Goal: Task Accomplishment & Management: Manage account settings

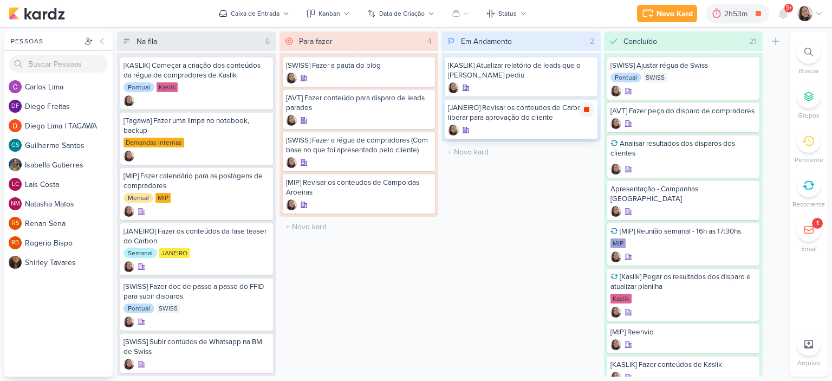
scroll to position [513, 0]
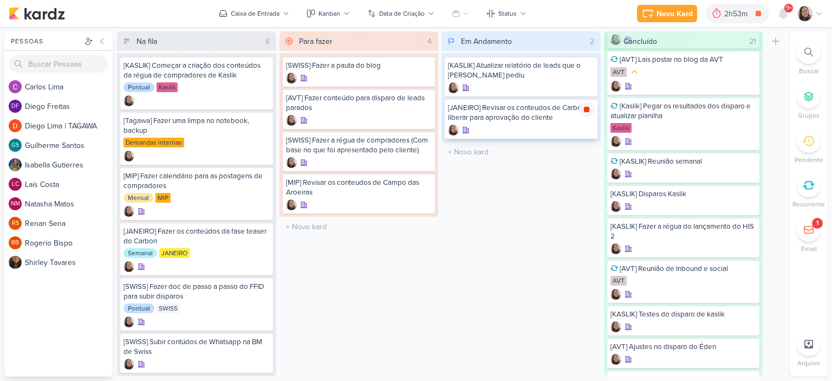
click at [590, 106] on icon at bounding box center [586, 109] width 9 height 9
click at [820, 15] on icon at bounding box center [819, 13] width 9 height 9
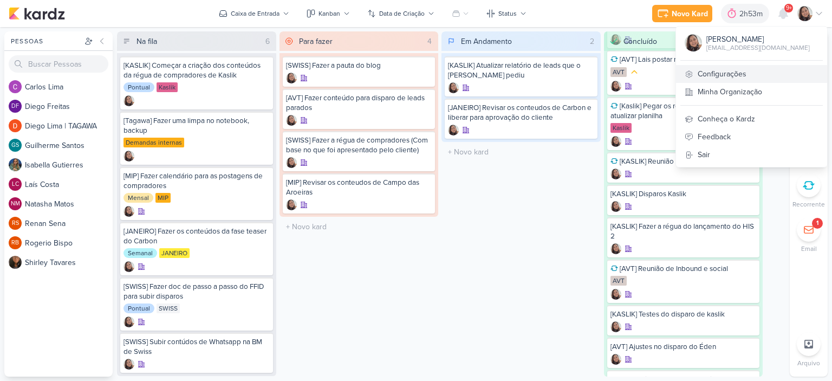
click at [733, 76] on link "Configurações" at bounding box center [751, 74] width 151 height 18
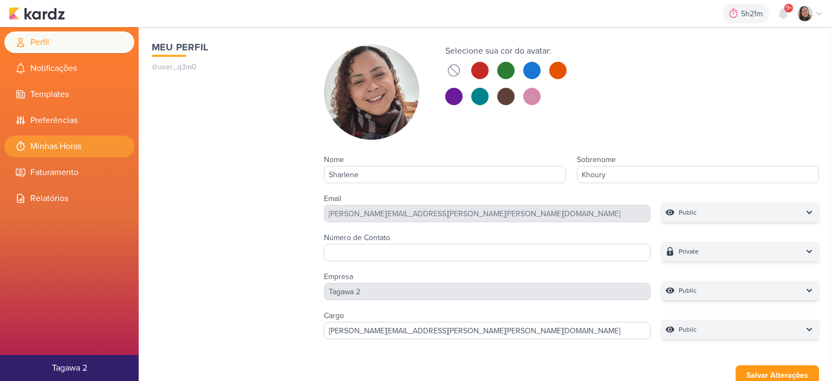
click at [77, 146] on li "Minhas Horas" at bounding box center [69, 146] width 130 height 22
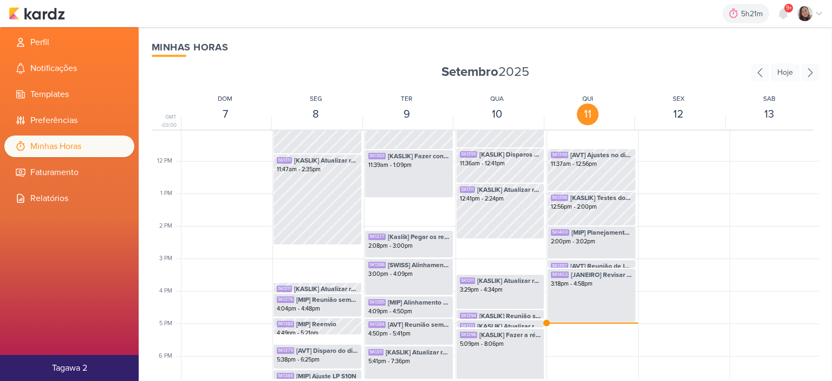
scroll to position [364, 0]
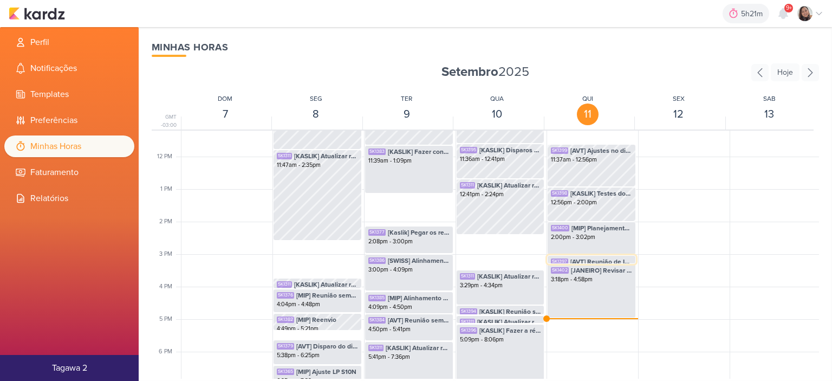
click at [600, 260] on span "[AVT] Reunião de Inbound e social" at bounding box center [601, 262] width 62 height 10
select select "pm"
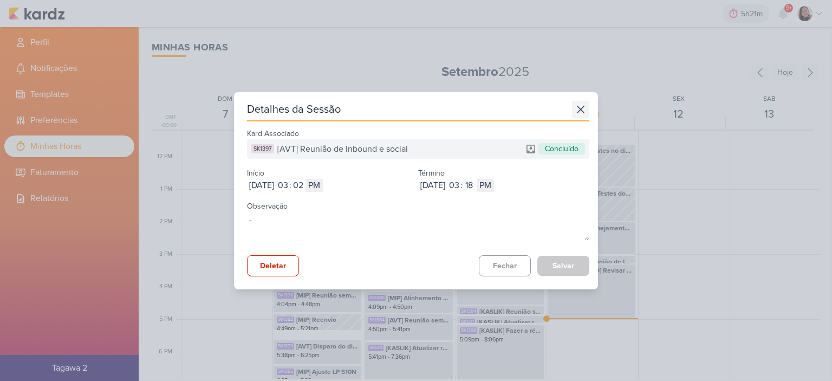
click at [573, 109] on icon at bounding box center [580, 109] width 17 height 17
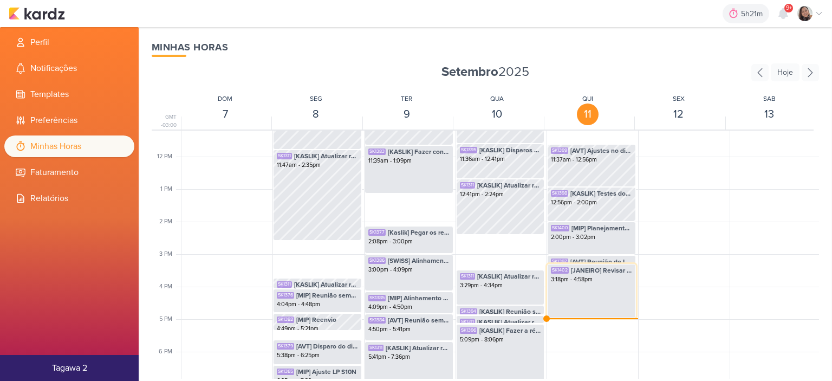
click at [609, 282] on div "3:18pm - 4:58pm" at bounding box center [591, 279] width 81 height 9
select select "pm"
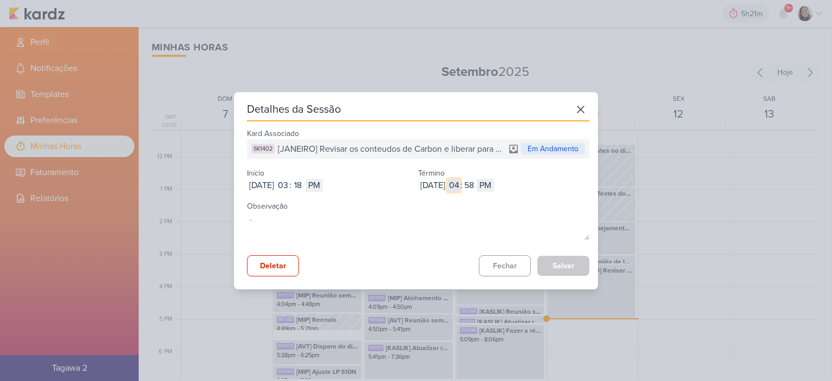
click at [460, 184] on input "04" at bounding box center [453, 185] width 13 height 13
type input "3"
click at [476, 184] on input "58" at bounding box center [469, 185] width 13 height 13
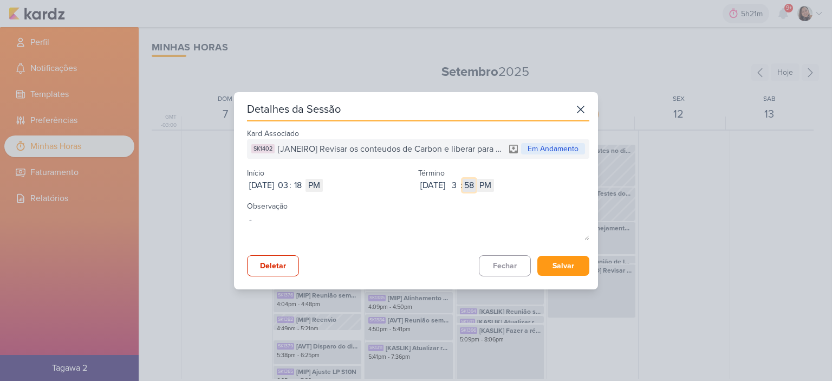
click at [476, 184] on input "58" at bounding box center [469, 185] width 13 height 13
type input "31"
click at [556, 264] on button "Salvar" at bounding box center [563, 266] width 52 height 20
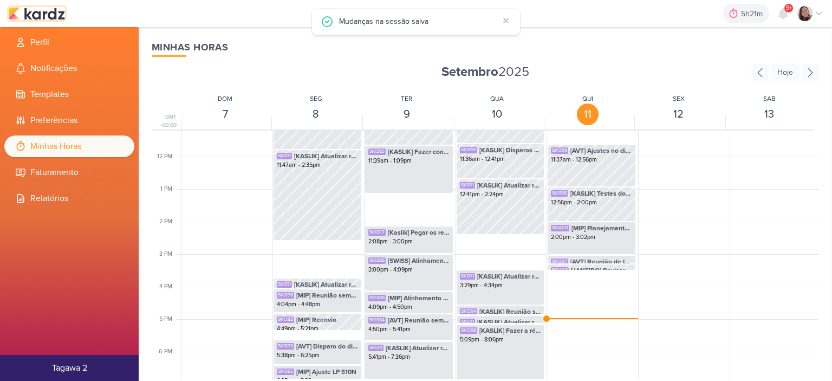
click at [49, 12] on img at bounding box center [37, 13] width 56 height 13
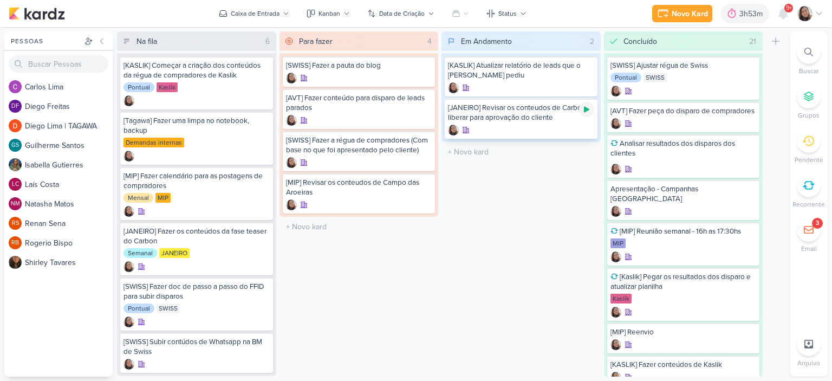
click at [582, 110] on icon at bounding box center [586, 109] width 9 height 9
click at [821, 5] on div "Novo Kard Ctrl + k 3h58m [JANEIRO] Revisar os conteudos de Carbon e liberar par…" at bounding box center [730, 13] width 186 height 19
click at [821, 14] on icon at bounding box center [819, 13] width 9 height 9
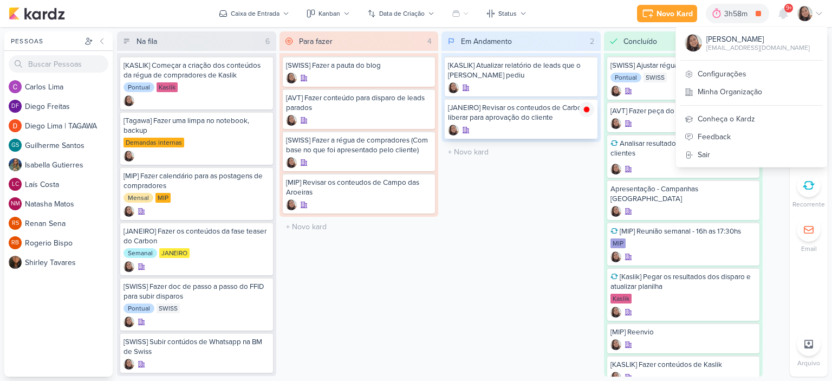
drag, startPoint x: 729, startPoint y: 78, endPoint x: 562, endPoint y: 134, distance: 175.6
click at [728, 78] on link "Configurações" at bounding box center [751, 74] width 151 height 18
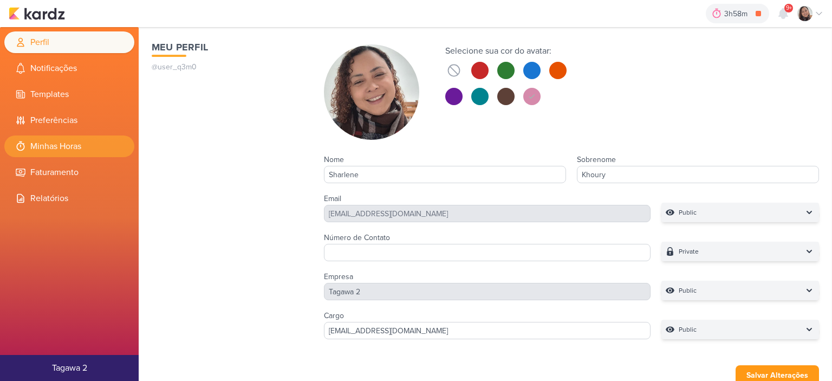
click at [78, 148] on li "Minhas Horas" at bounding box center [69, 146] width 130 height 22
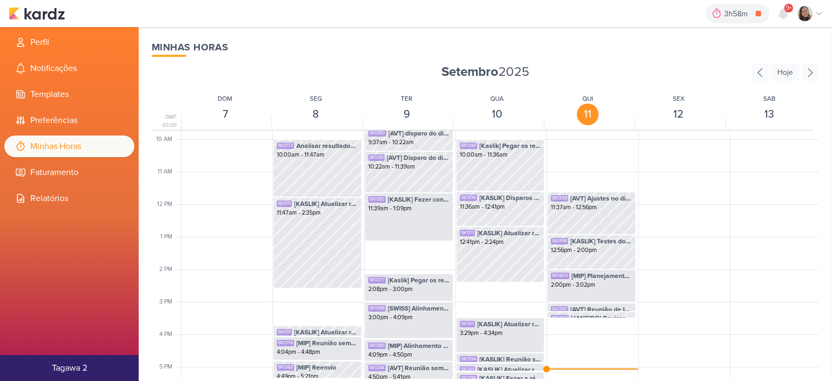
scroll to position [418, 0]
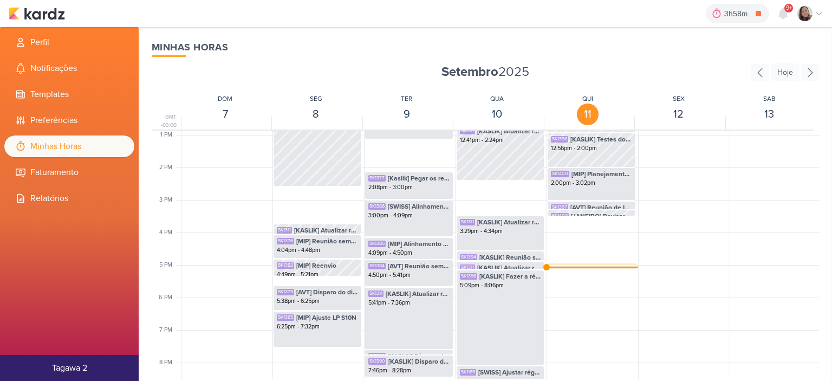
click at [563, 266] on div "SK1402 [JANEIRO] Revisar os conteudos de Carbon e liberar para aprovação do cli…" at bounding box center [591, 271] width 81 height 10
select select "pm"
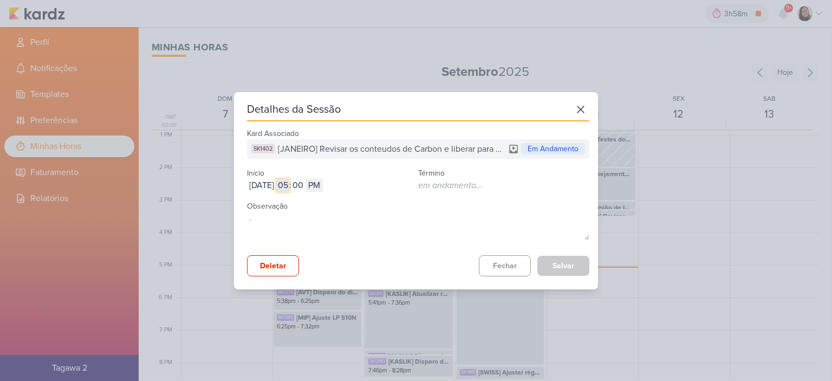
click at [289, 183] on input "05" at bounding box center [282, 185] width 13 height 13
type input "12"
select select "am"
type input "1"
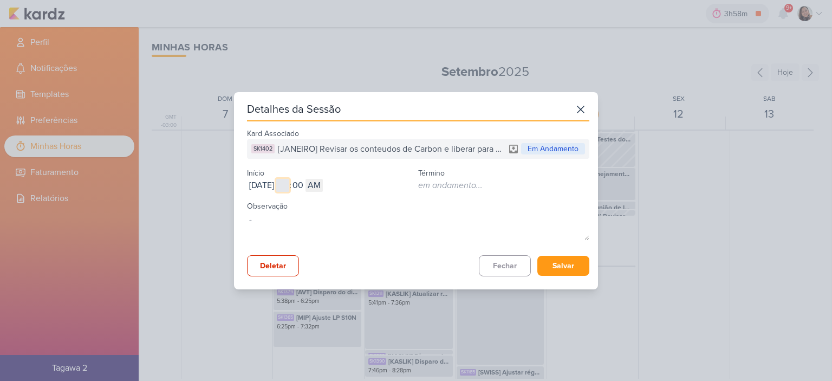
type input "4"
click at [304, 188] on input "00" at bounding box center [297, 185] width 13 height 13
type input "26"
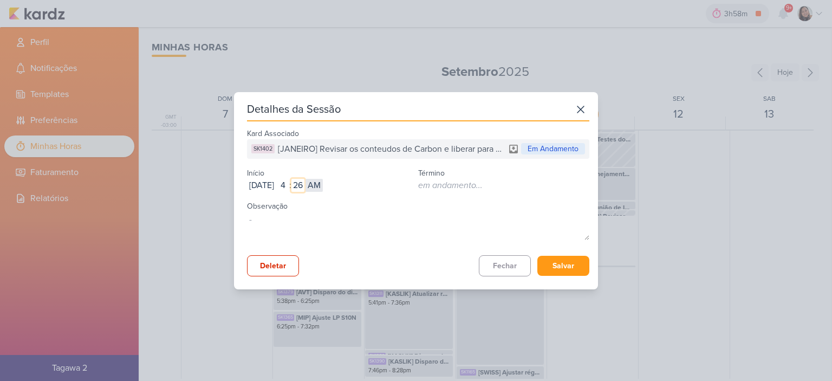
type input "26"
click at [323, 184] on select "AM PM" at bounding box center [313, 185] width 17 height 13
select select "pm"
click at [323, 179] on select "AM PM" at bounding box center [313, 185] width 17 height 13
click at [560, 268] on button "Salvar" at bounding box center [563, 266] width 52 height 20
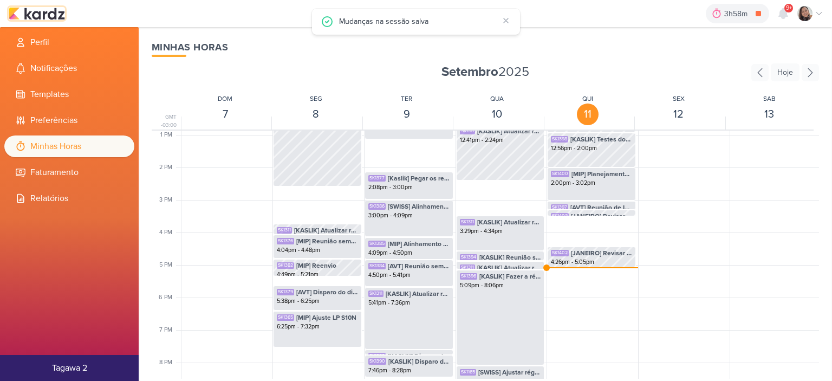
click at [44, 13] on img at bounding box center [37, 13] width 56 height 13
